Goal: Task Accomplishment & Management: Manage account settings

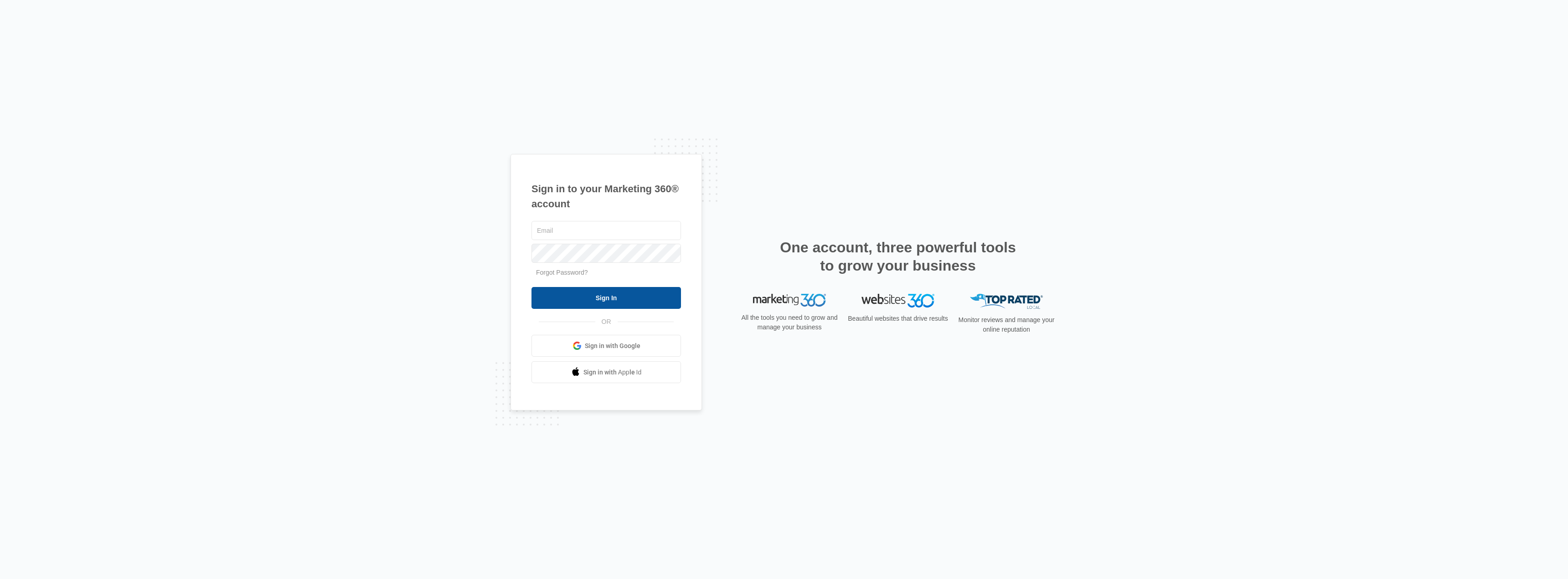
type input "amber@realtyblvd.us"
click at [618, 293] on input "Sign In" at bounding box center [606, 298] width 150 height 22
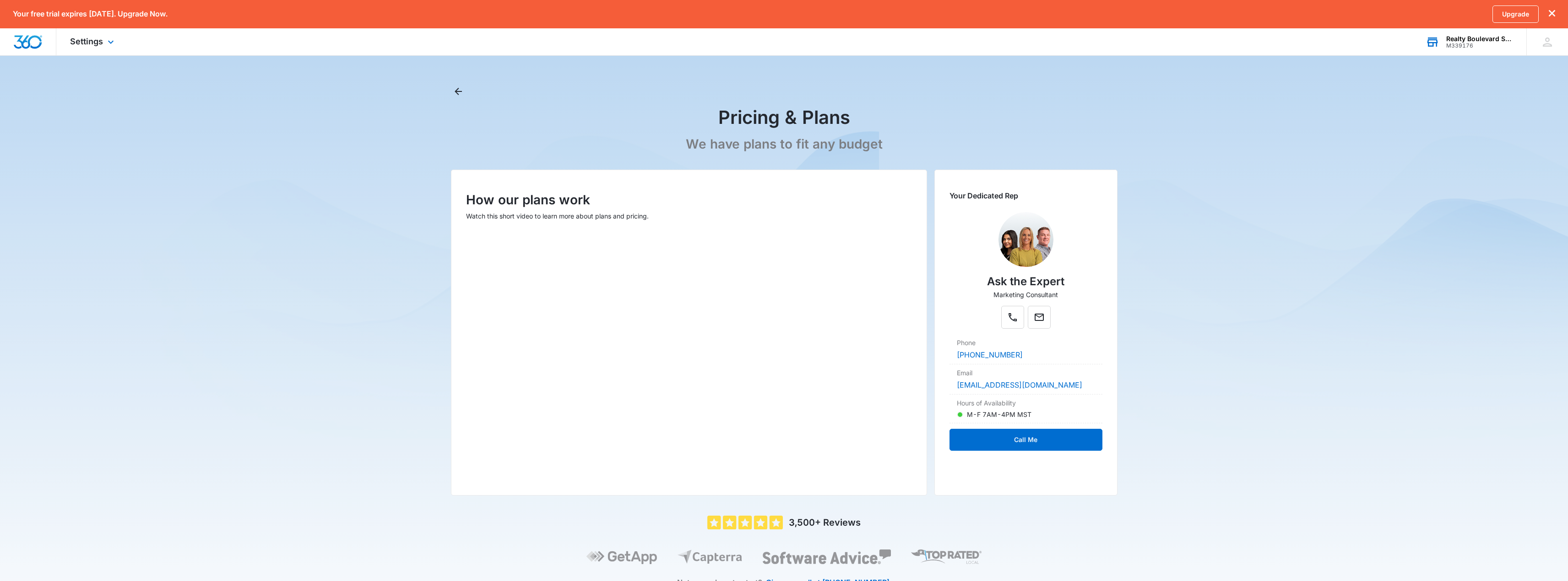
click at [1473, 44] on div "M339176" at bounding box center [1479, 45] width 67 height 7
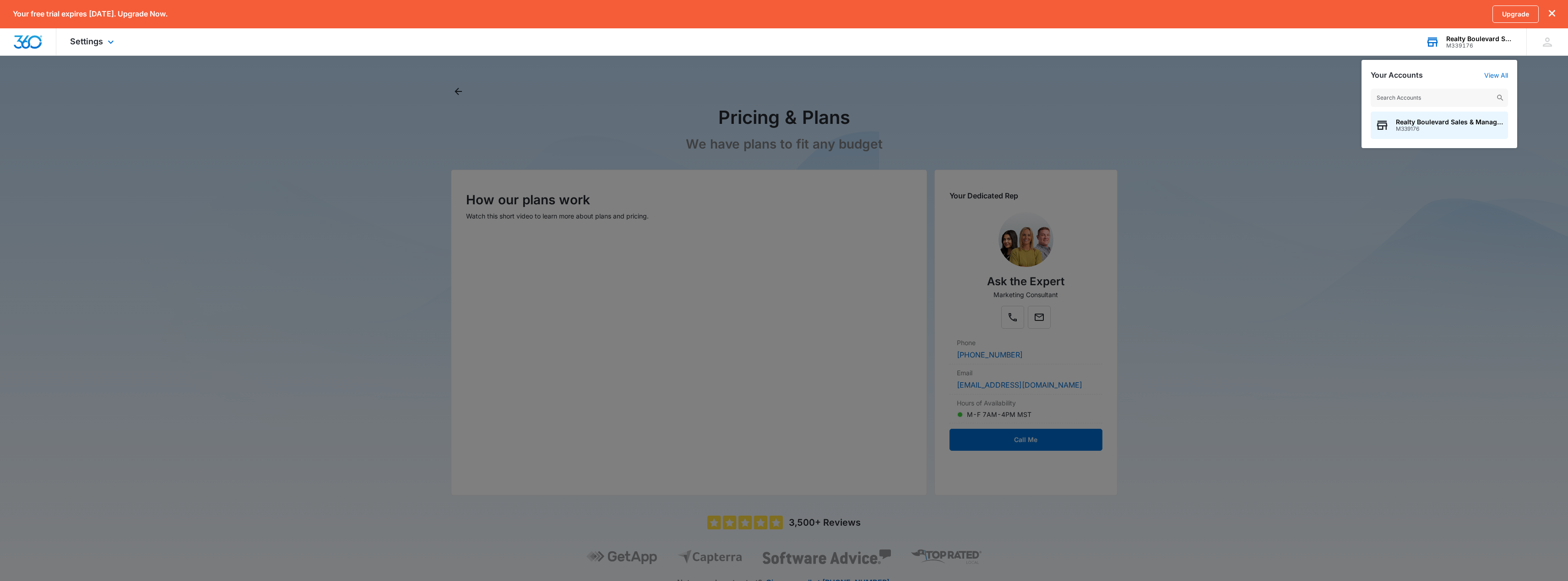
click at [1444, 99] on input "text" at bounding box center [1439, 97] width 138 height 19
type input "i"
click at [1340, 127] on div at bounding box center [784, 290] width 1568 height 581
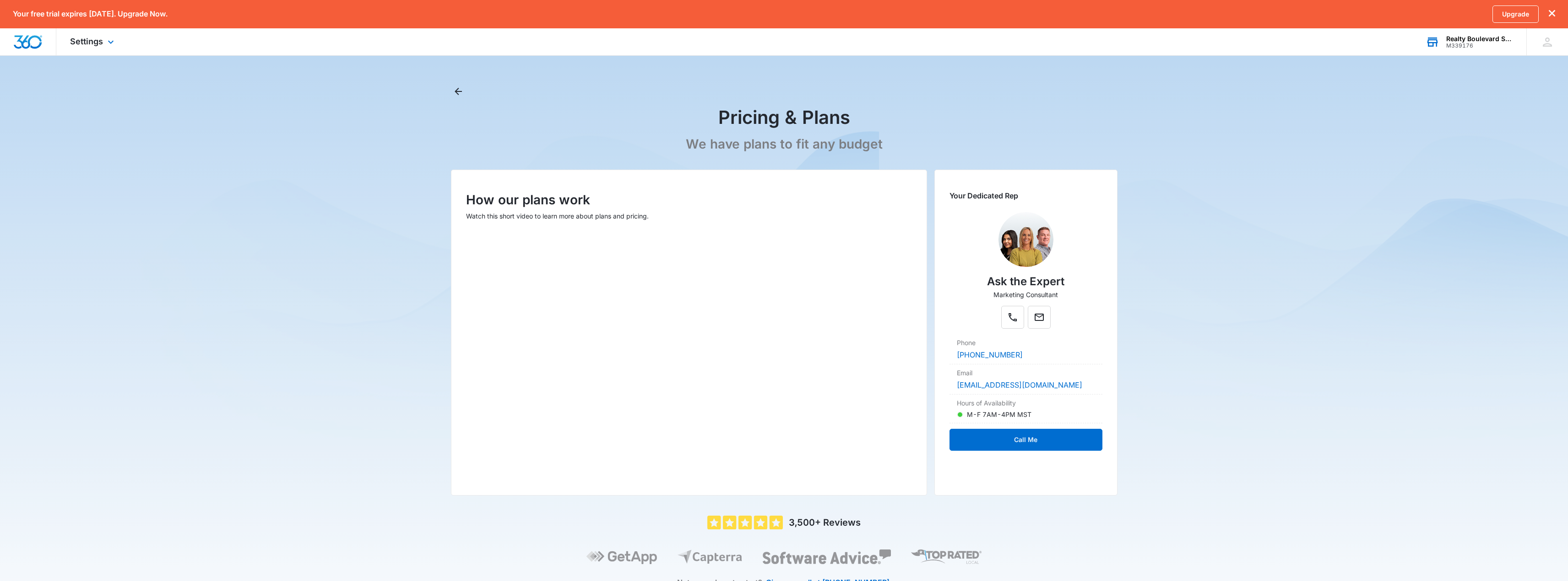
click at [1473, 46] on div "M339176" at bounding box center [1479, 45] width 67 height 7
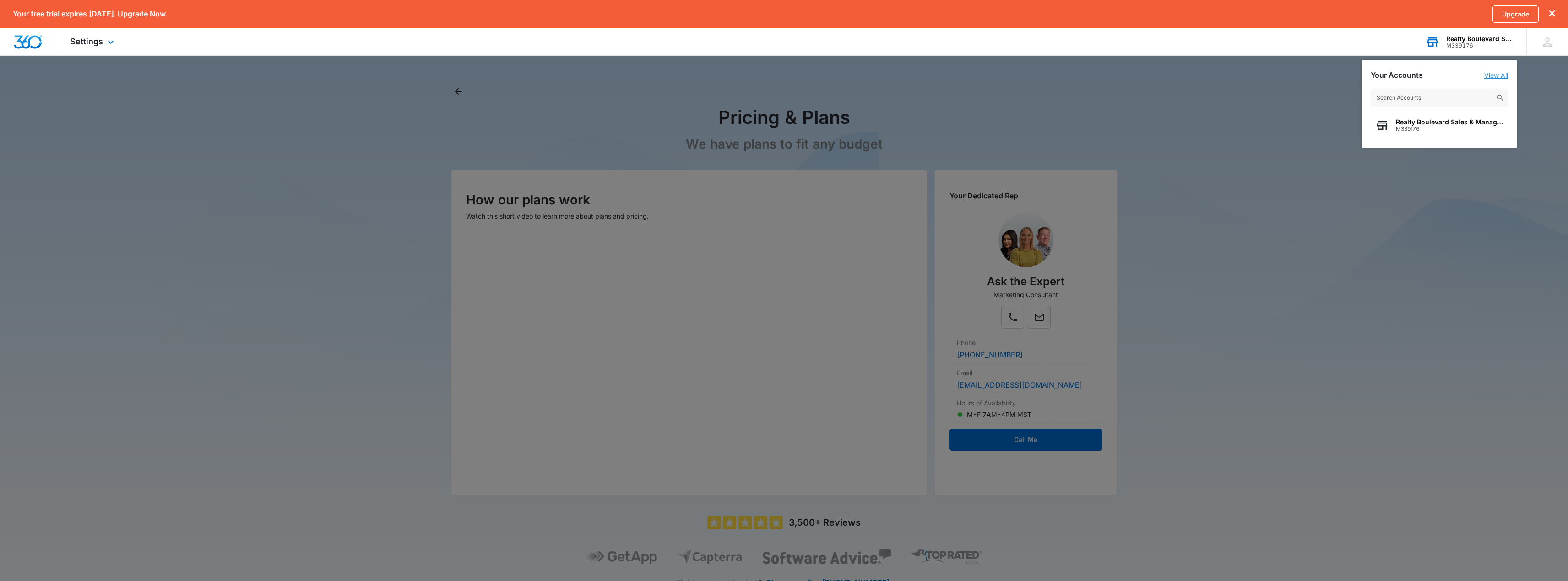
click at [1501, 76] on link "View All" at bounding box center [1496, 76] width 24 height 8
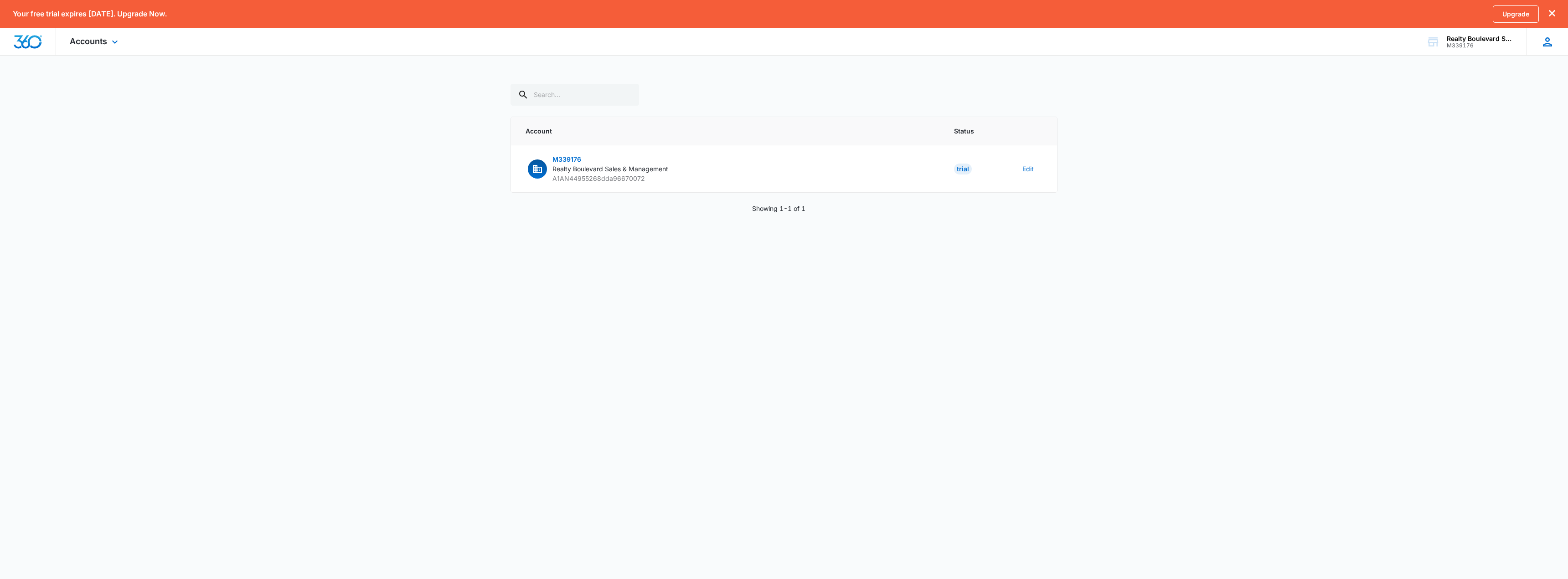
click at [1555, 47] on div "Amber Fuller-Mcdade [EMAIL_ADDRESS][DOMAIN_NAME] My Profile Notifications Suppo…" at bounding box center [1546, 41] width 41 height 26
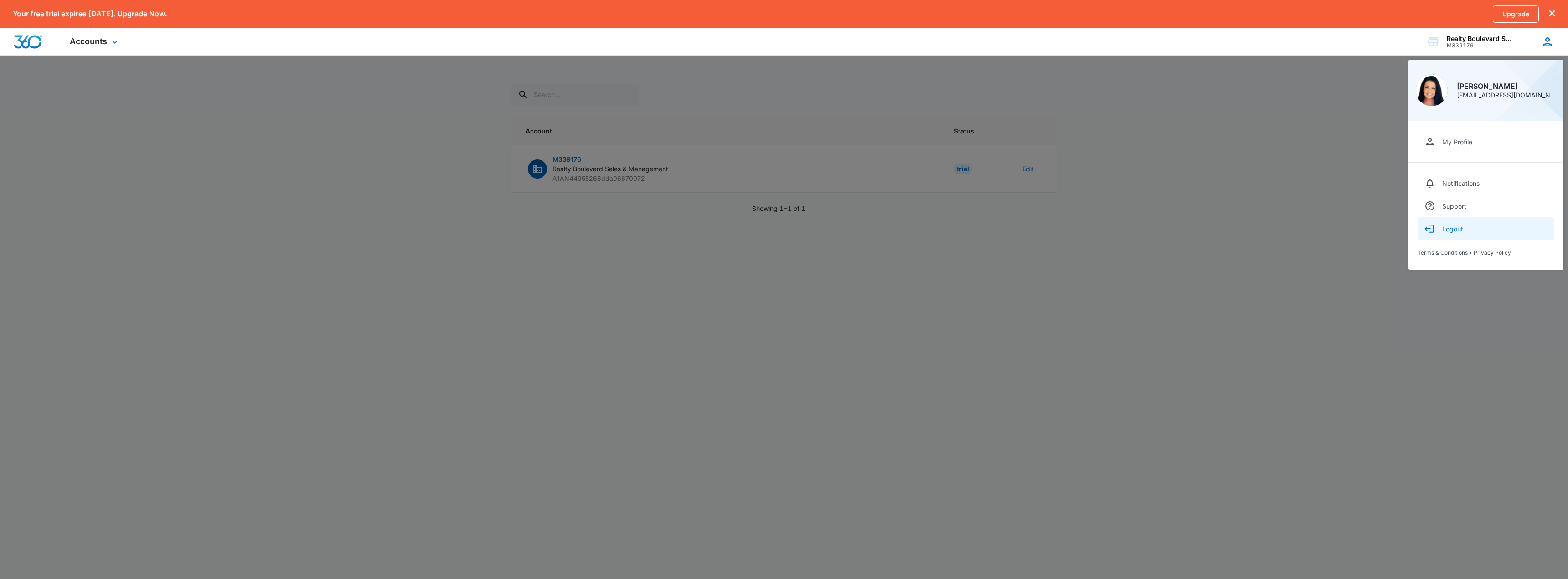
click at [1452, 230] on div "Logout" at bounding box center [1451, 229] width 21 height 8
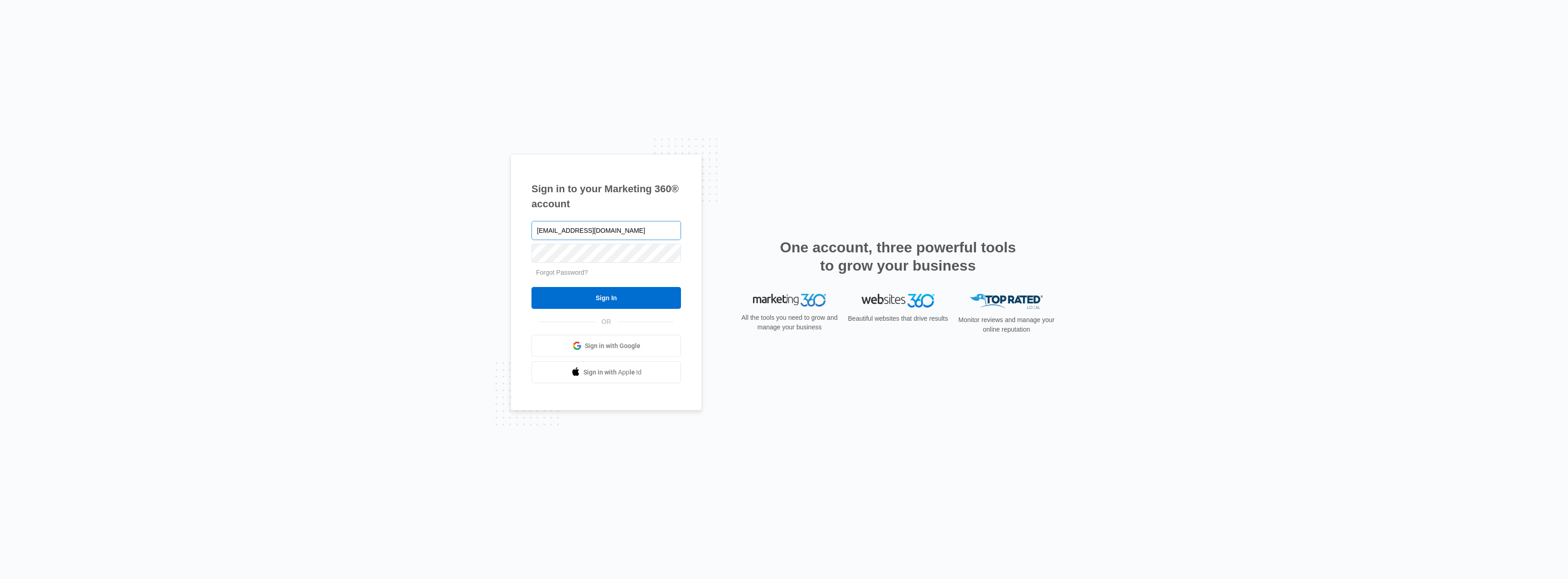
click at [571, 228] on input "amber@realtyblvd.us" at bounding box center [606, 231] width 150 height 20
type input "amber@RBNV.us"
click at [626, 298] on input "Sign In" at bounding box center [606, 298] width 150 height 22
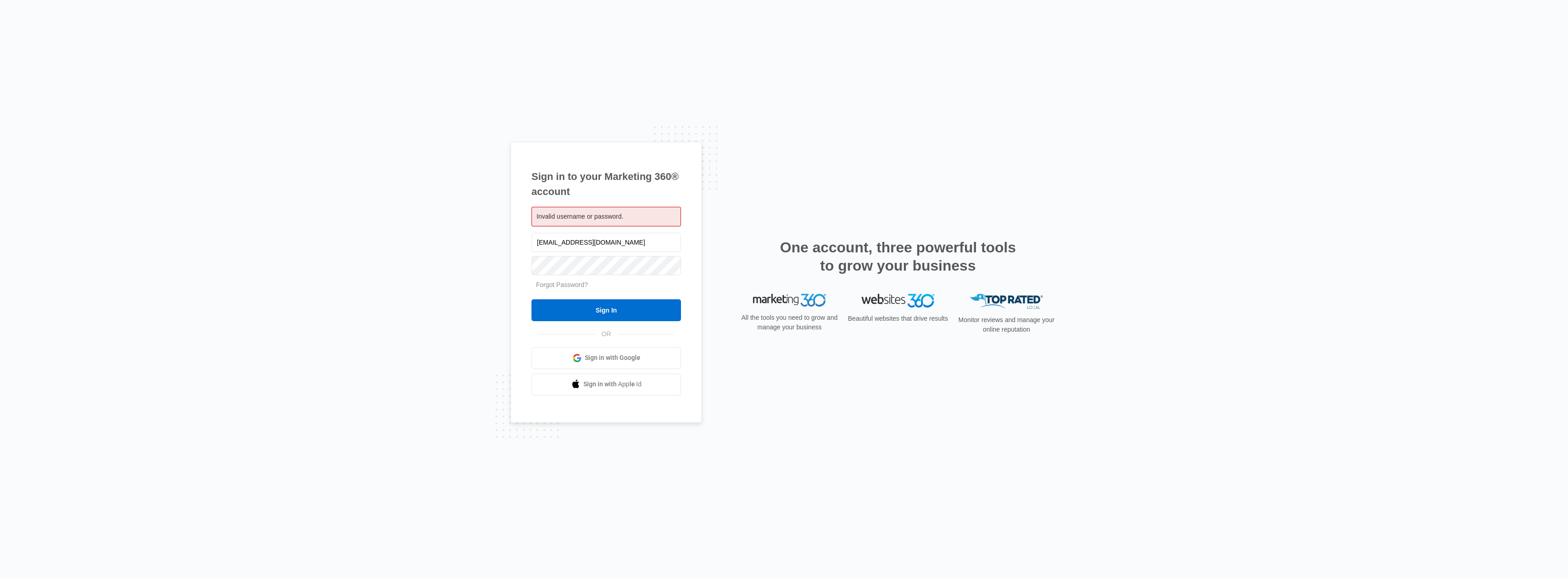
click at [610, 359] on span "Sign in with Google" at bounding box center [612, 359] width 56 height 10
